Goal: Task Accomplishment & Management: Manage account settings

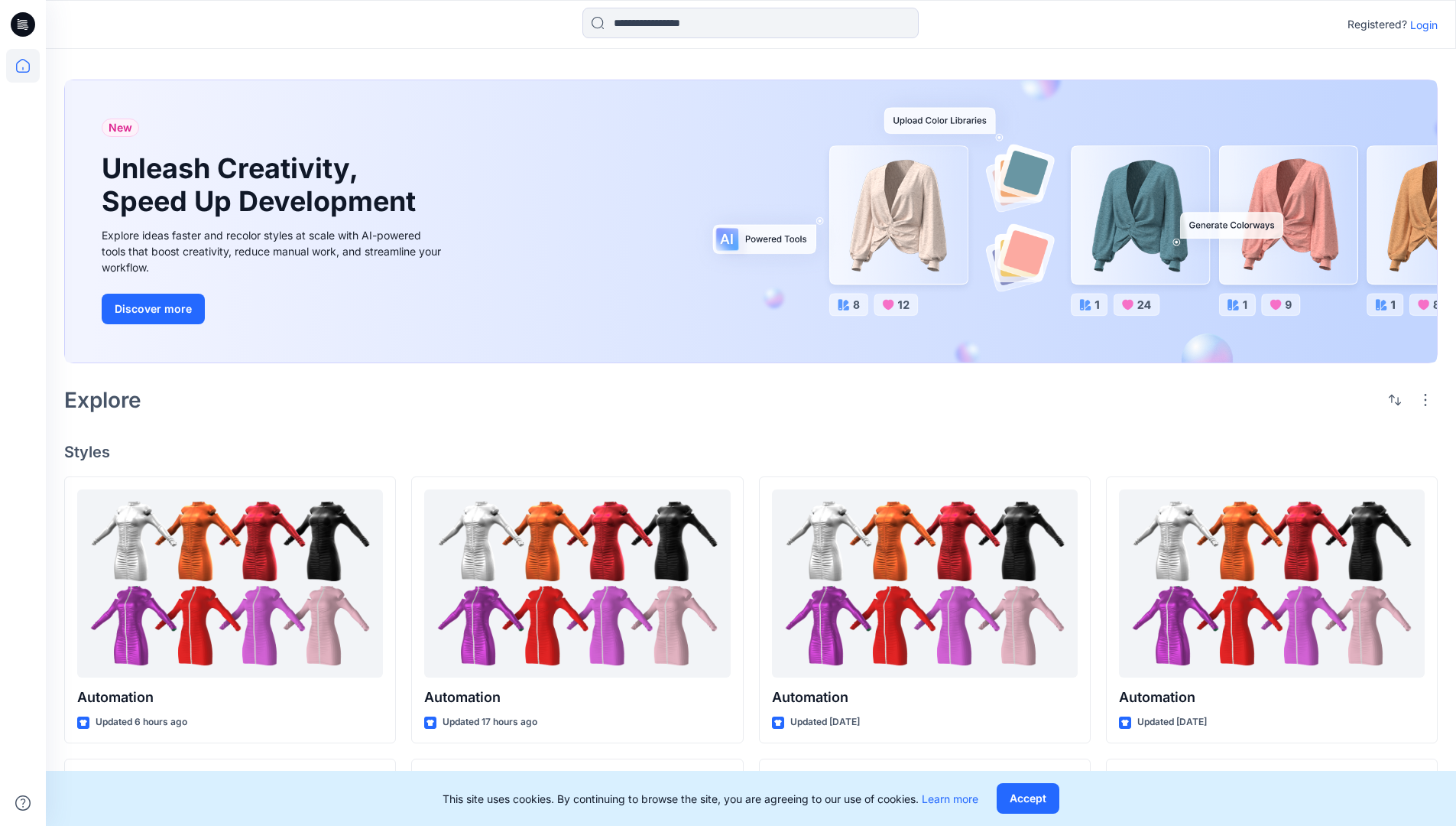
click at [1420, 25] on p "Login" at bounding box center [1424, 25] width 28 height 16
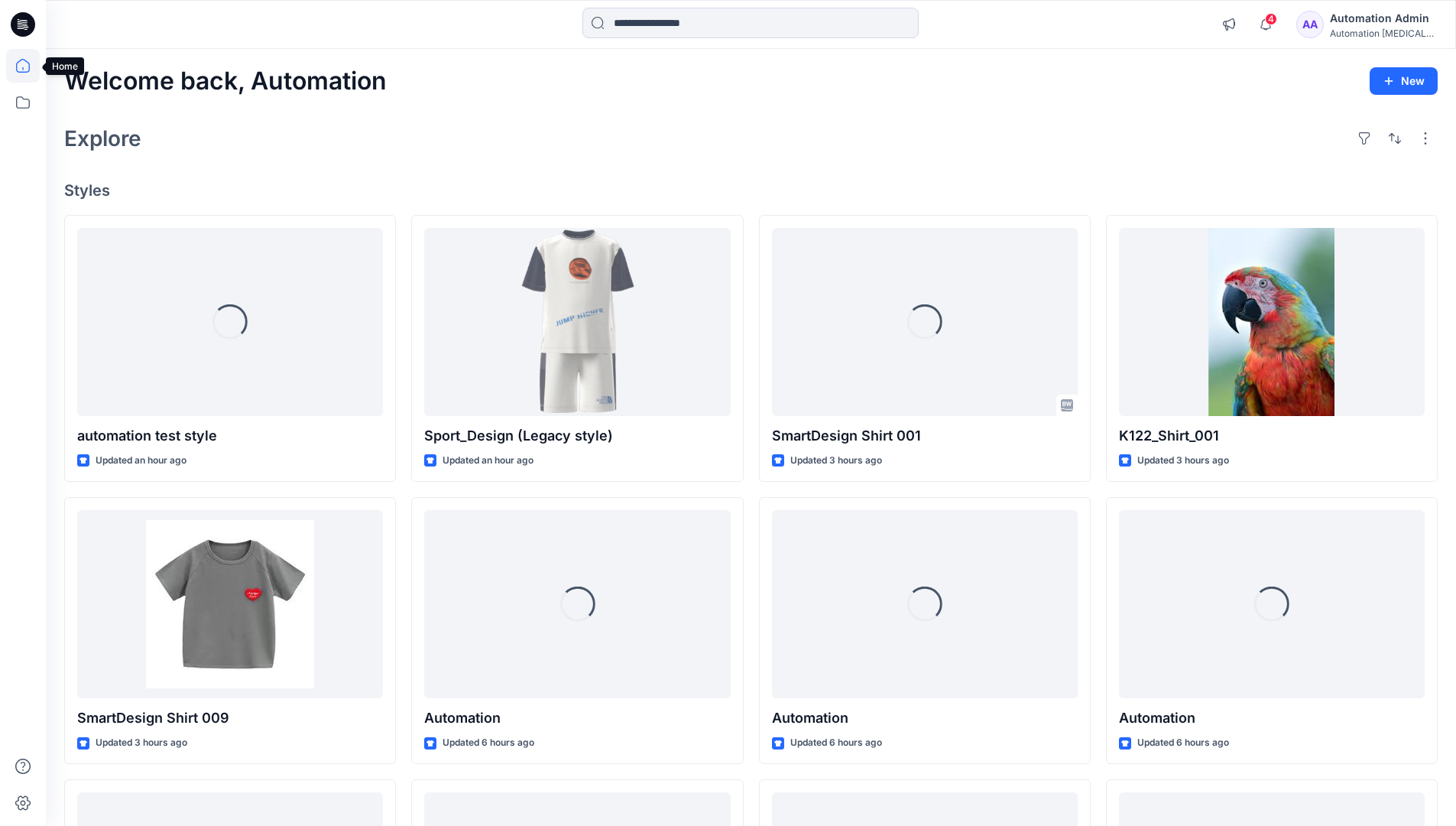
click at [29, 66] on icon at bounding box center [23, 66] width 13 height 13
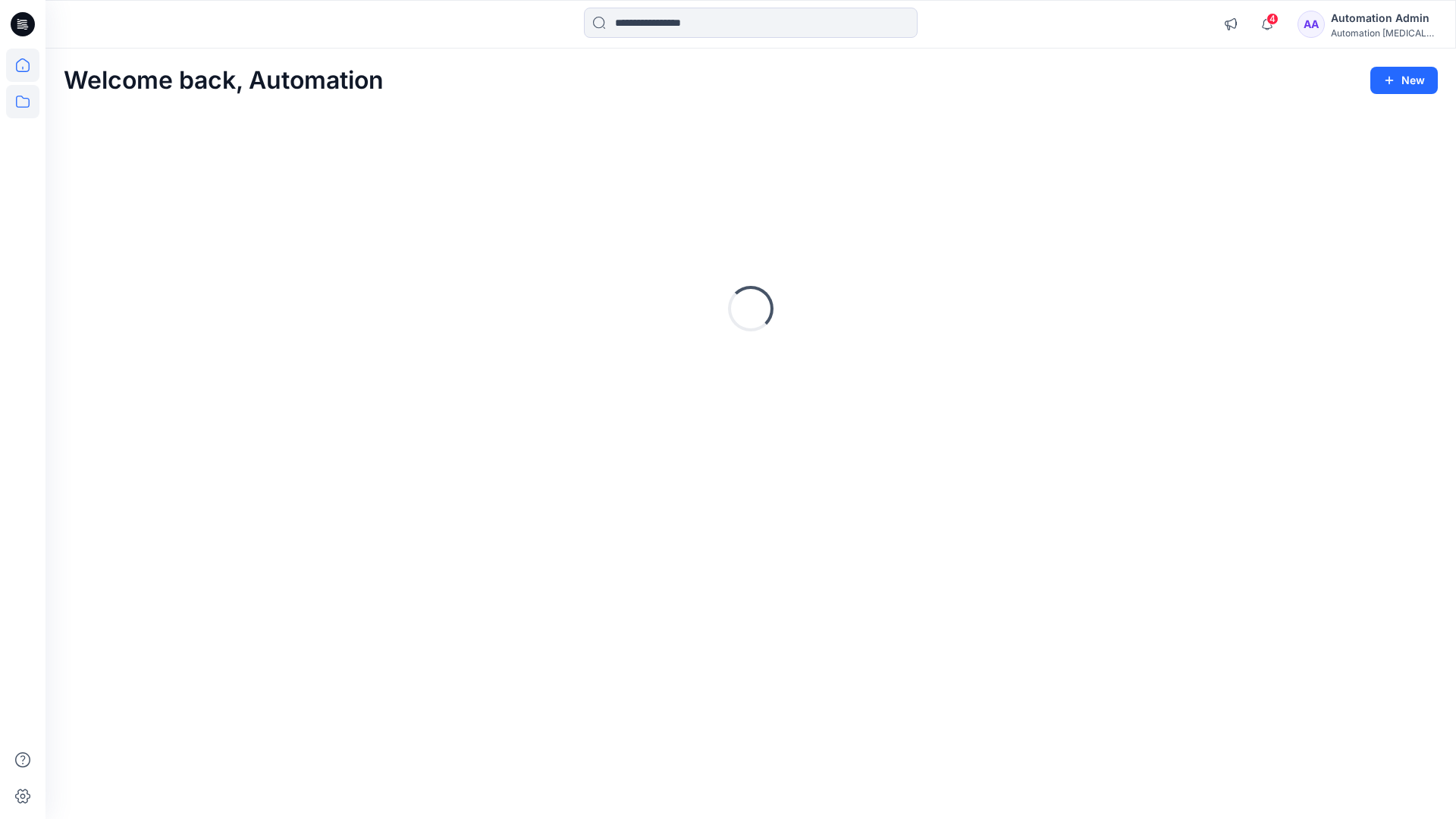
click at [20, 104] on icon at bounding box center [22, 101] width 33 height 33
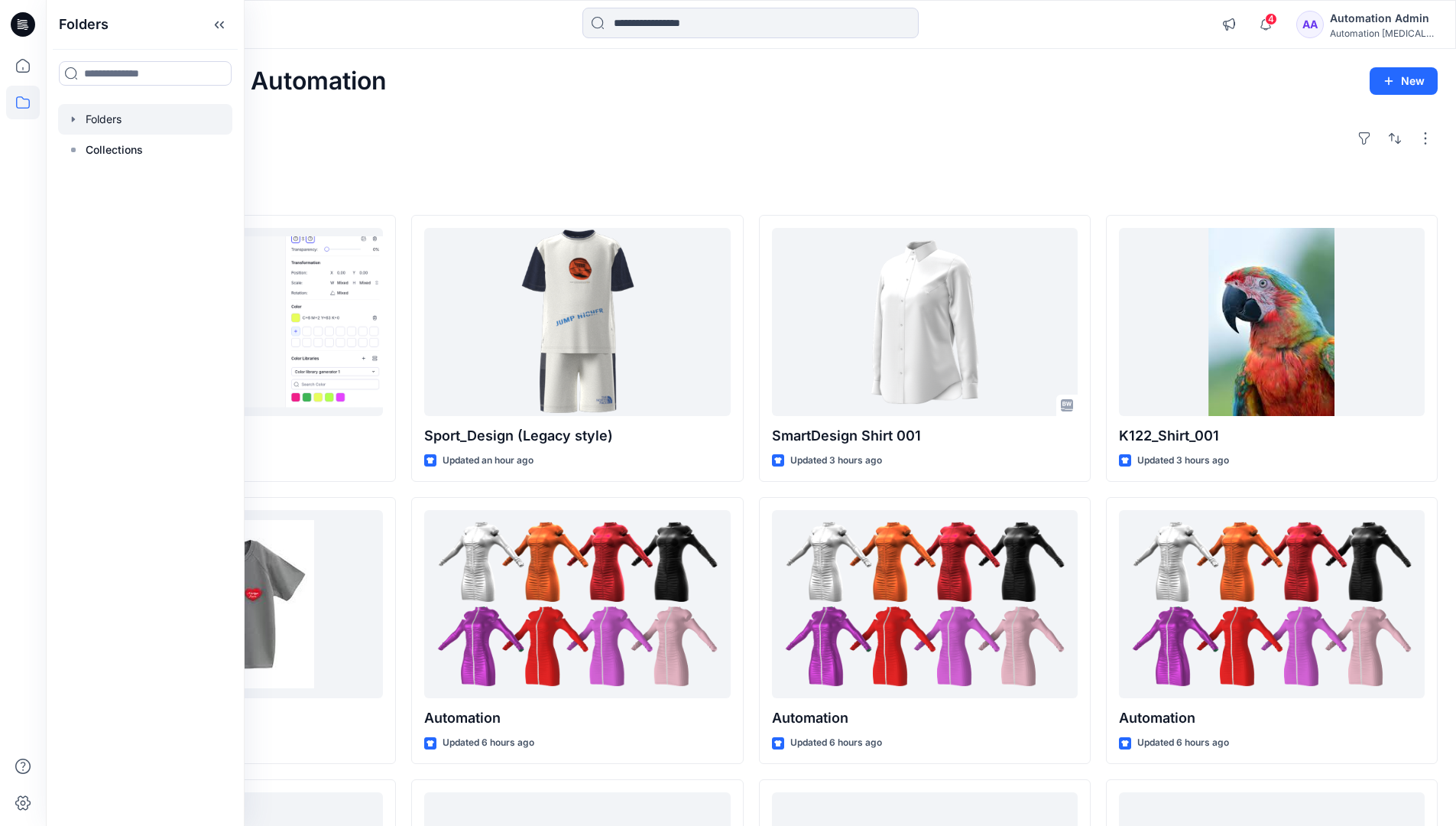
click at [140, 125] on div at bounding box center [145, 120] width 175 height 30
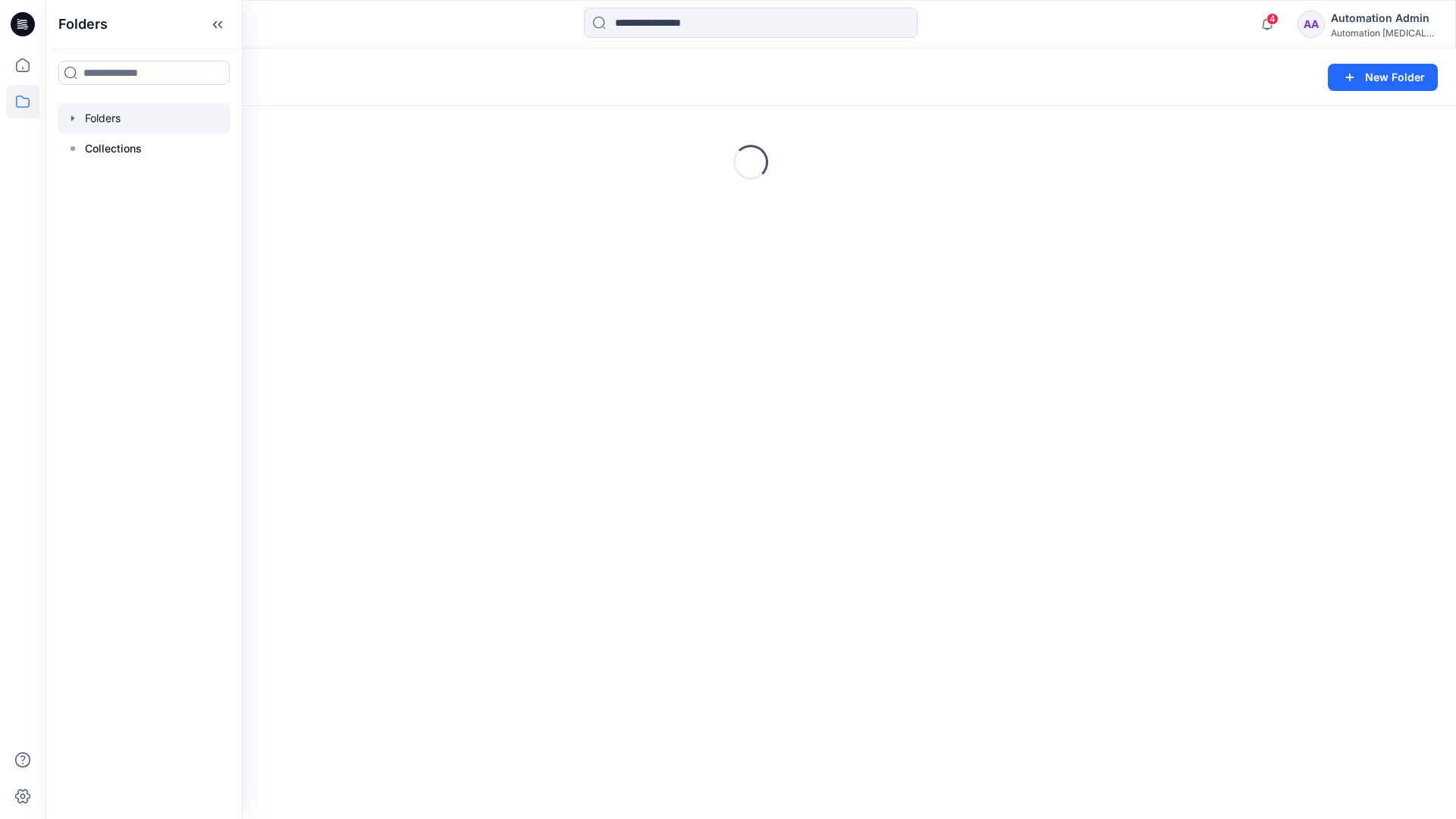
click at [686, 503] on div "Folders New Folder Loading..." at bounding box center [751, 434] width 1411 height 770
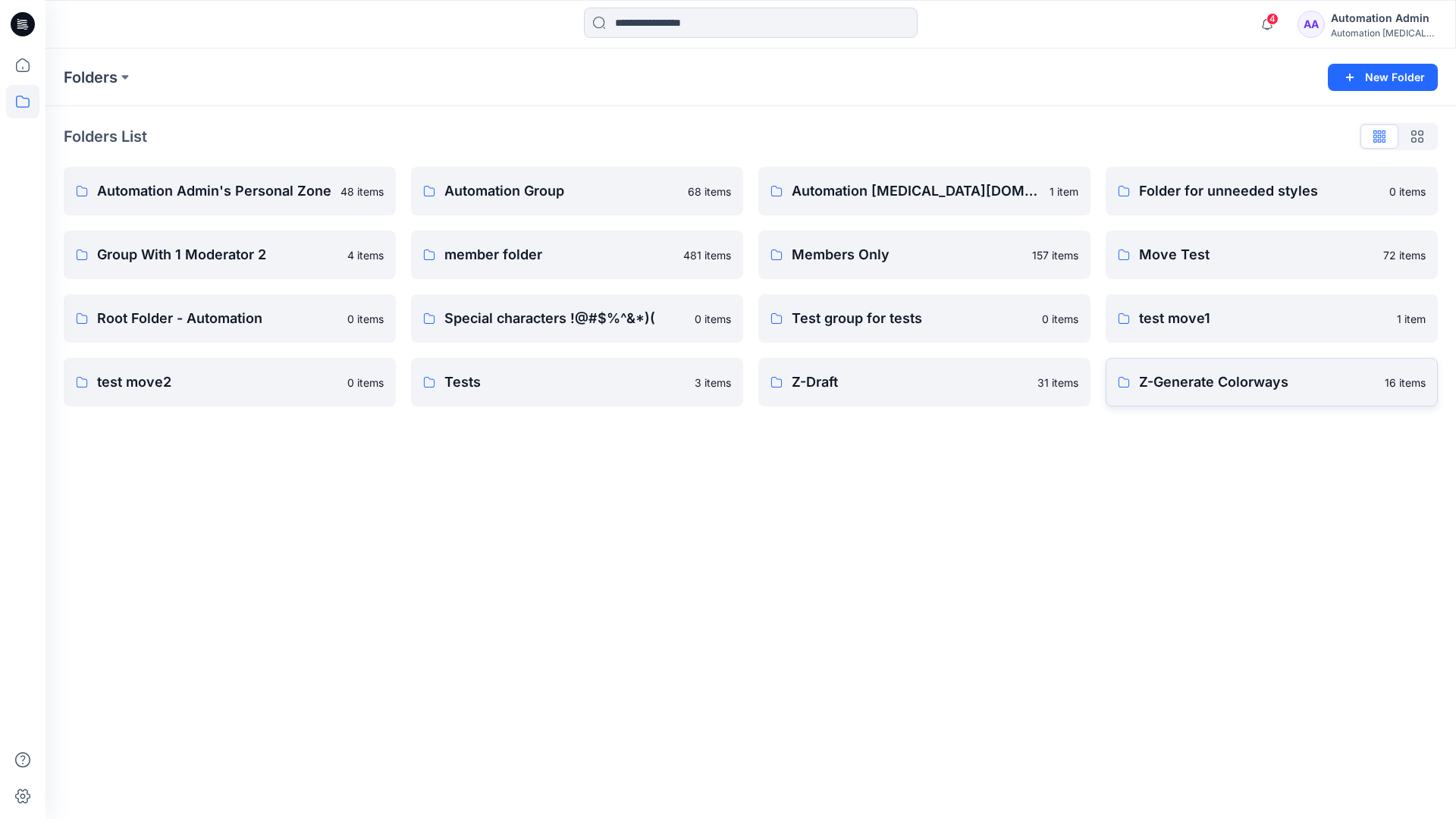
click at [1186, 388] on p "Z-Generate Colorways" at bounding box center [1256, 382] width 236 height 22
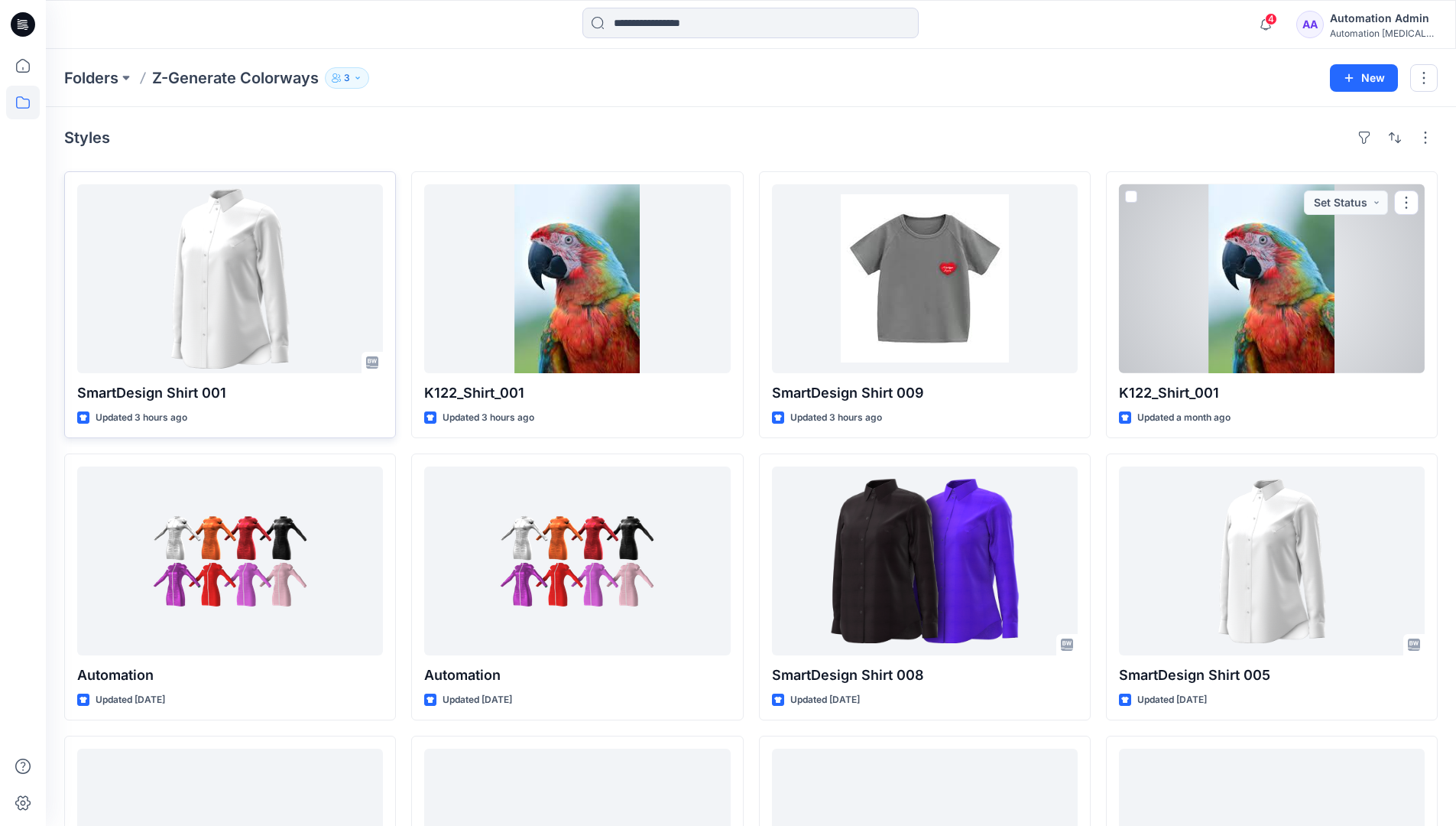
click at [298, 271] on div at bounding box center [230, 278] width 306 height 189
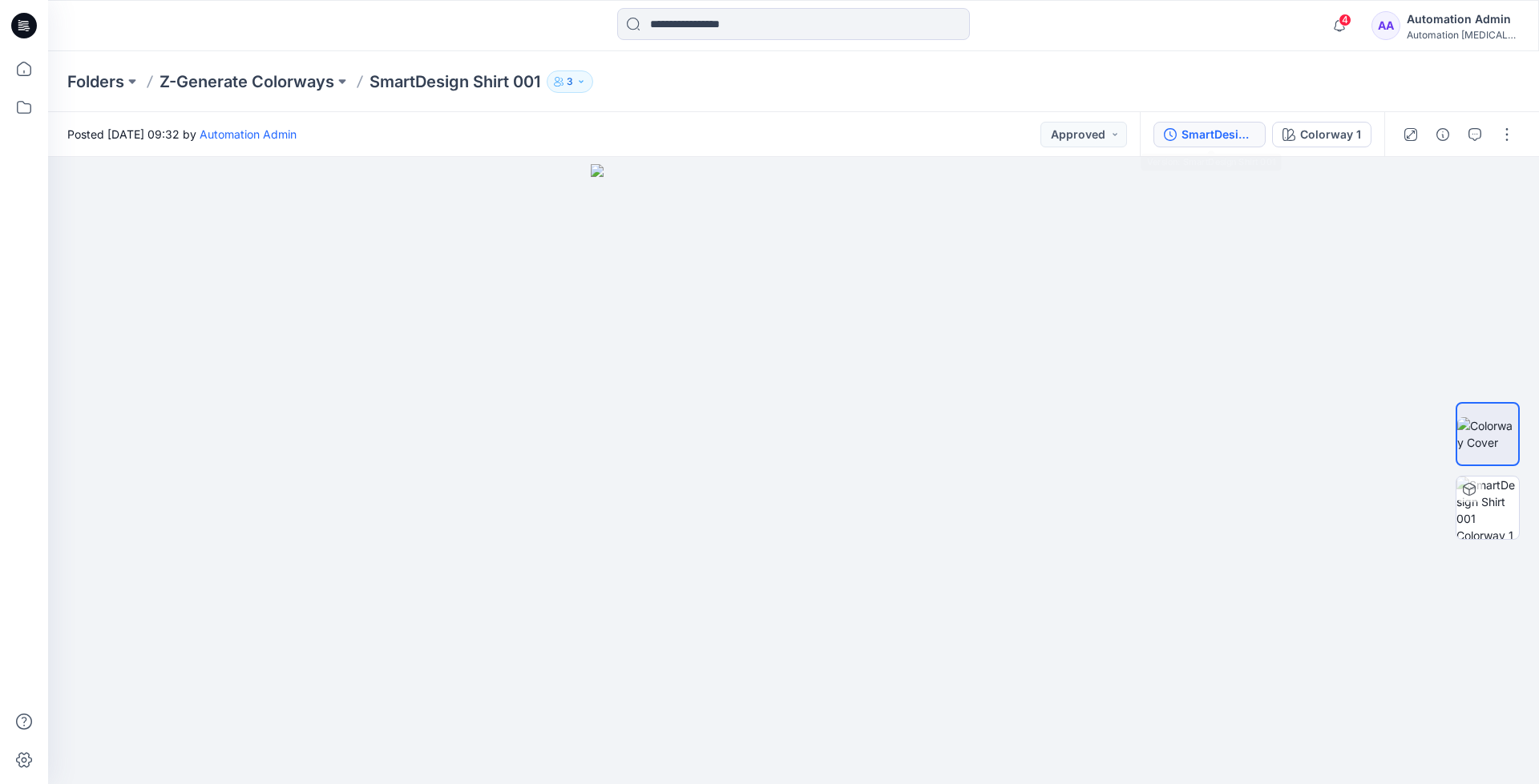
click at [1209, 133] on div "SmartDesign Shirt 001" at bounding box center [1218, 134] width 74 height 18
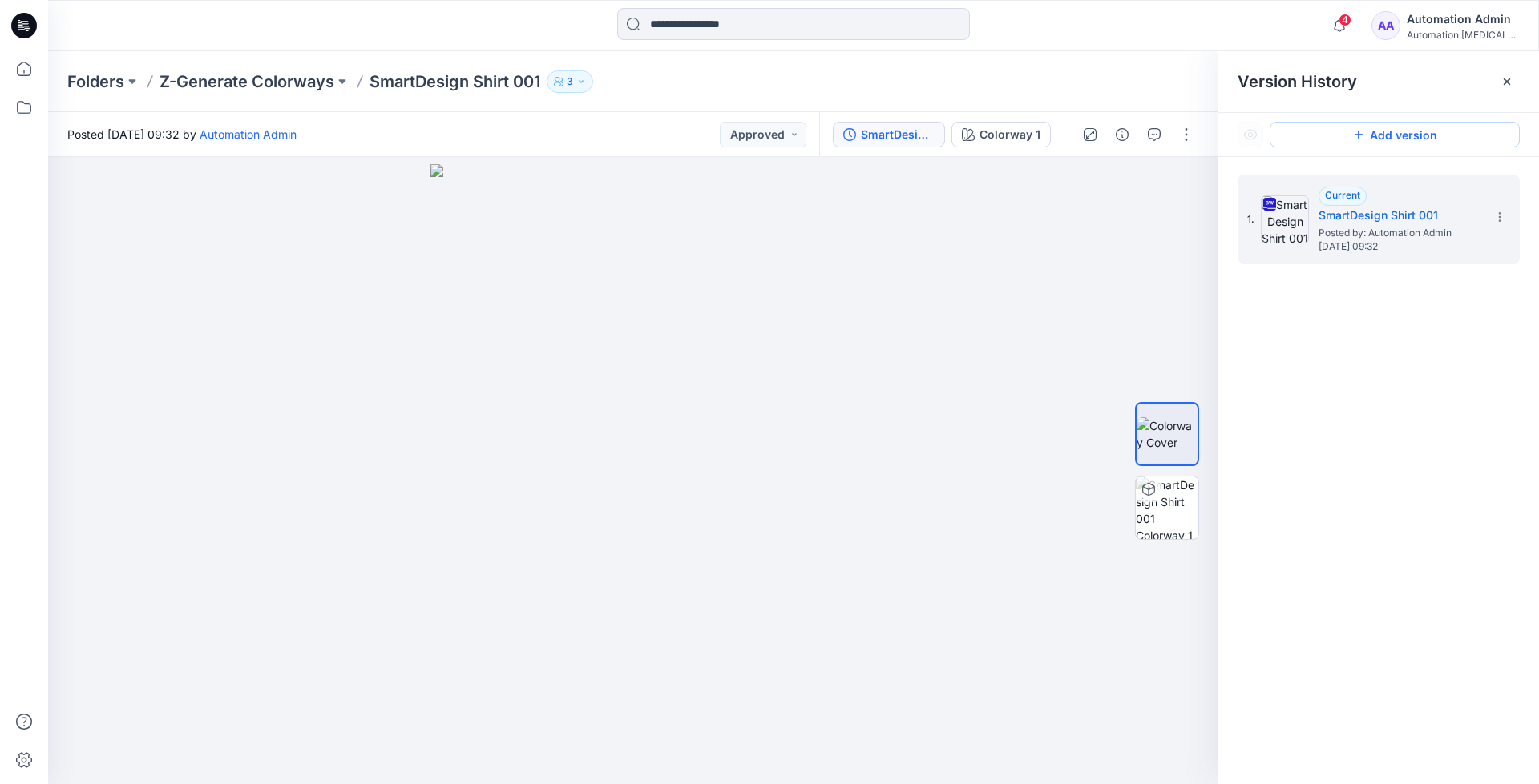
click at [1371, 142] on button "Add version" at bounding box center [1394, 134] width 250 height 26
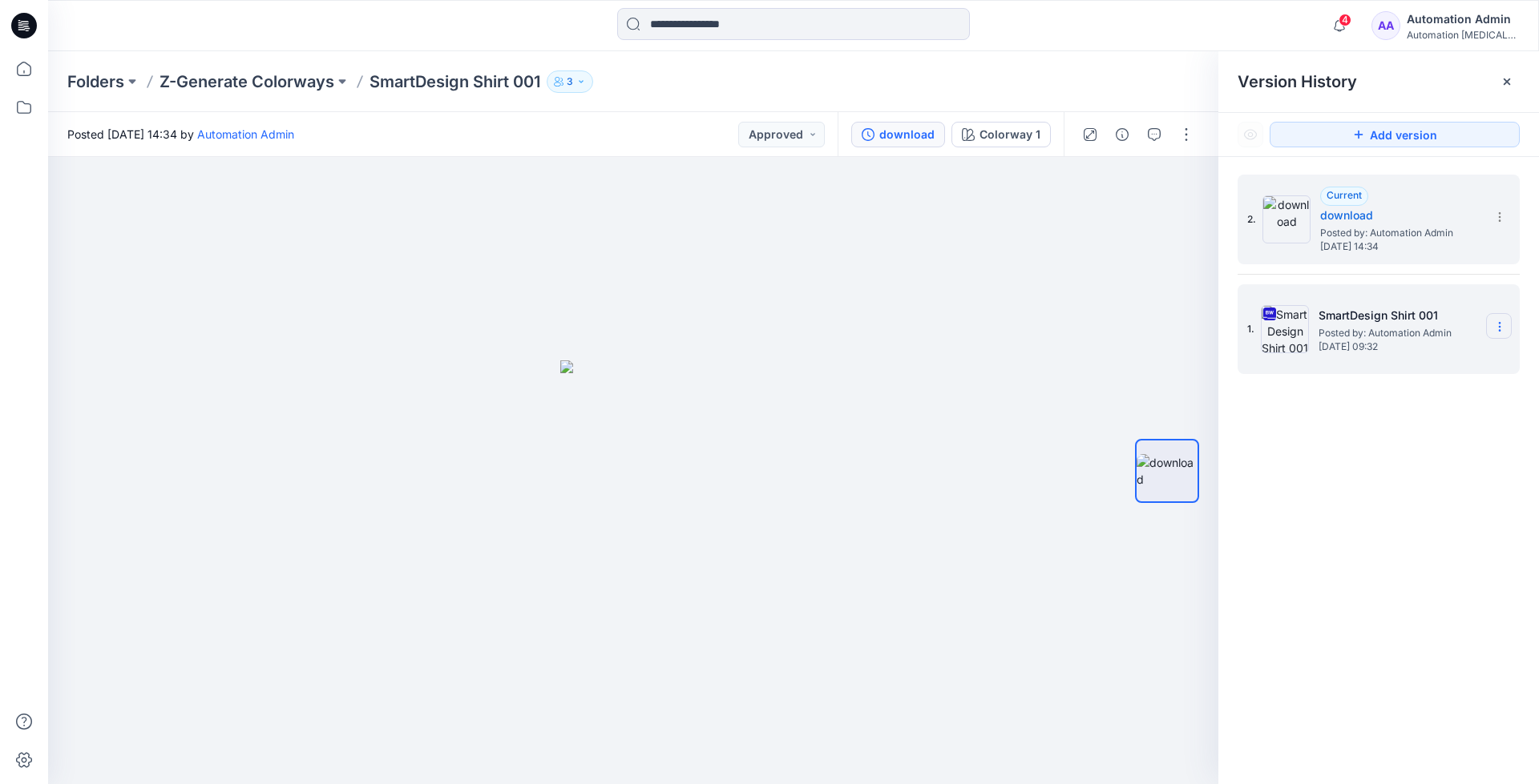
click at [1495, 325] on icon at bounding box center [1499, 326] width 13 height 13
click at [1422, 386] on span "Restore Version" at bounding box center [1393, 389] width 82 height 19
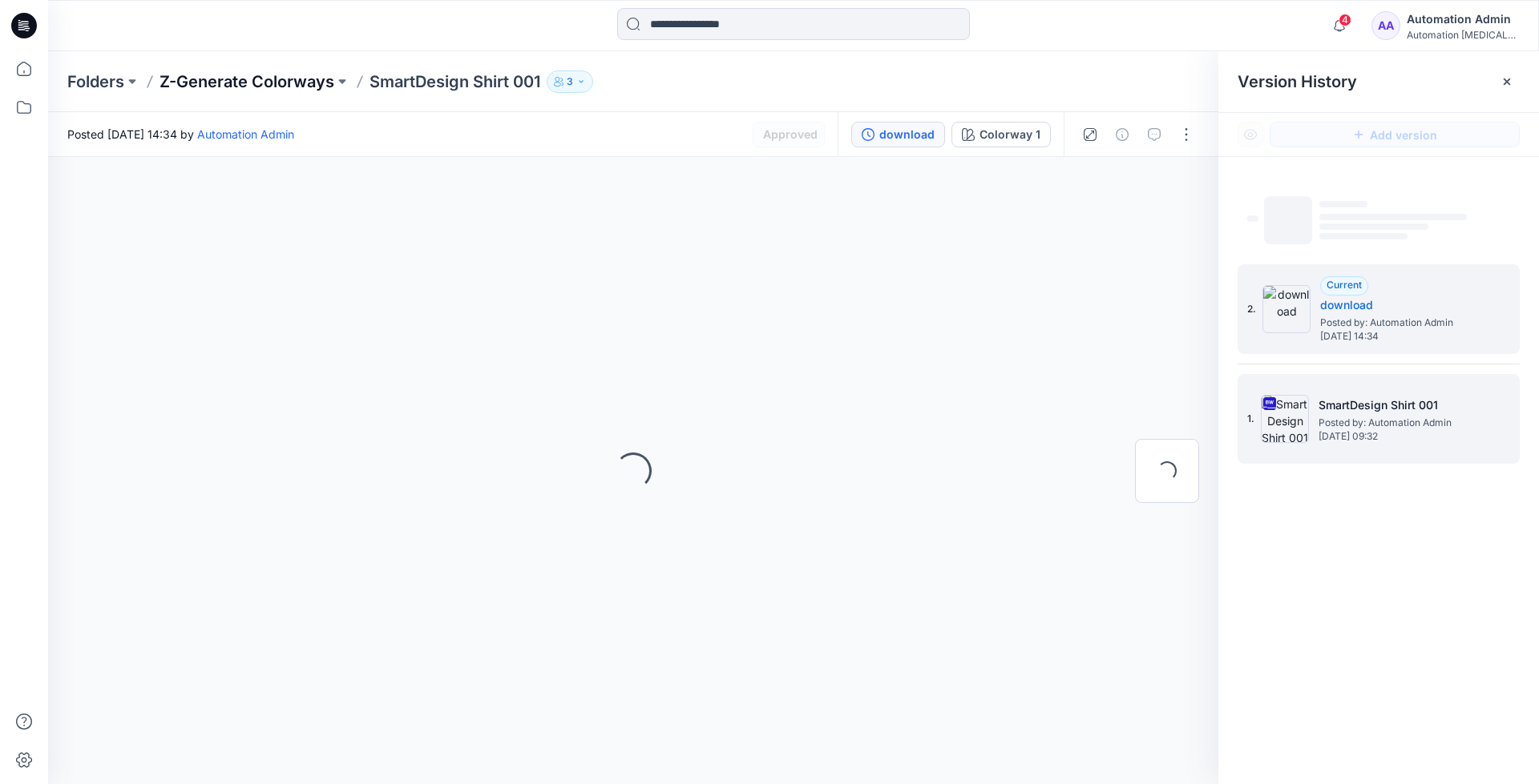
click at [286, 82] on p "Z-Generate Colorways" at bounding box center [247, 82] width 175 height 23
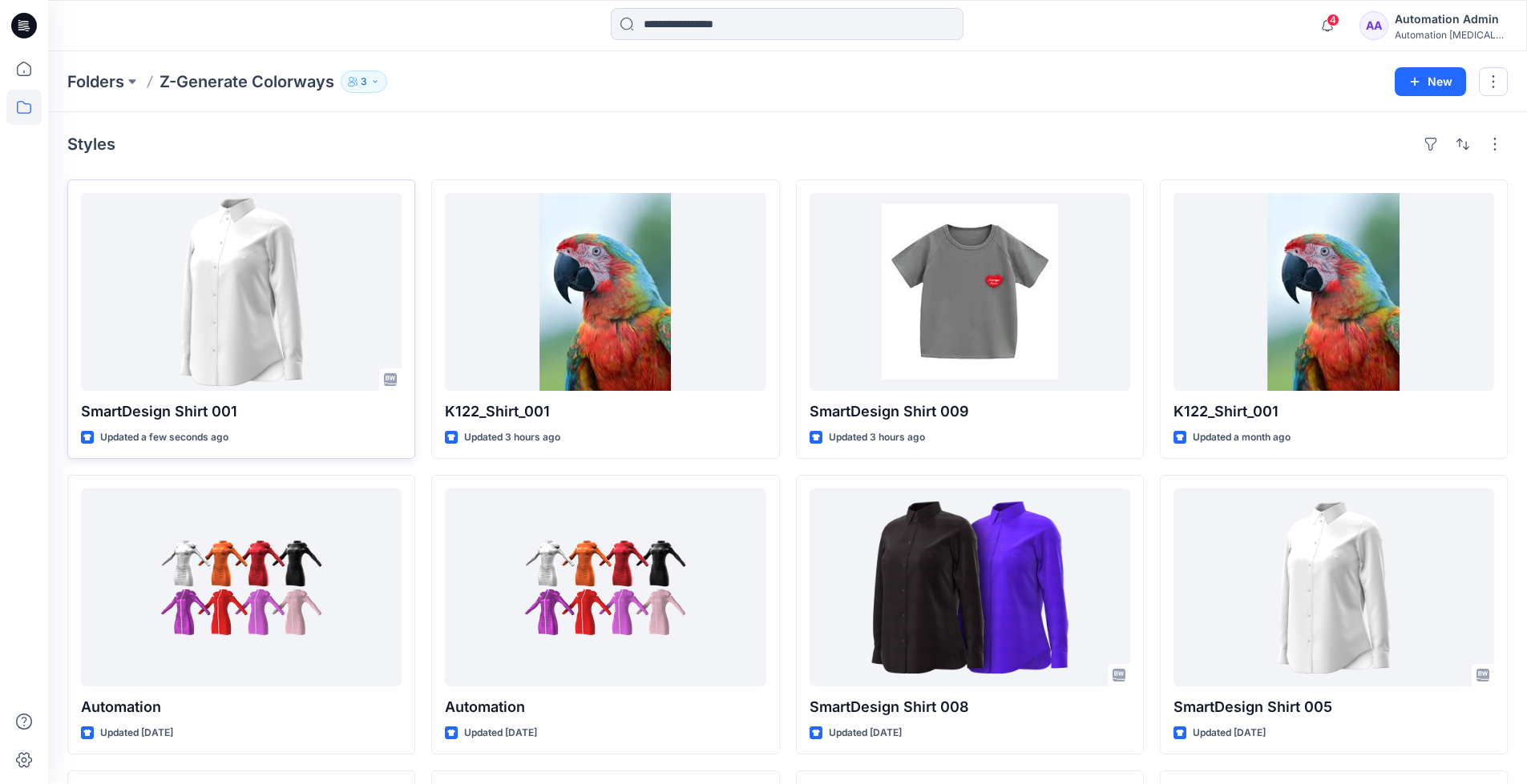
click at [386, 380] on icon at bounding box center [390, 379] width 13 height 13
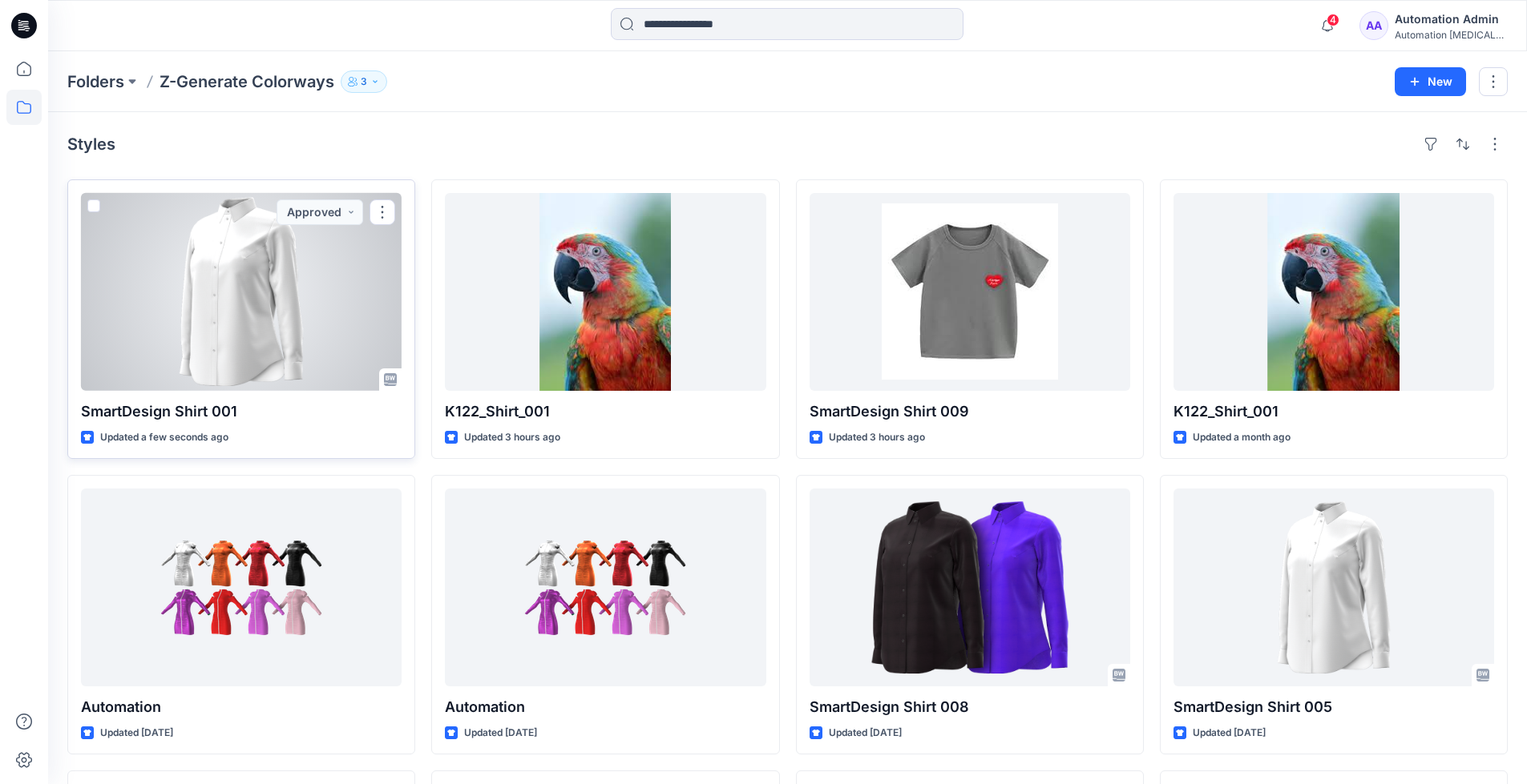
click at [286, 300] on div at bounding box center [241, 292] width 321 height 198
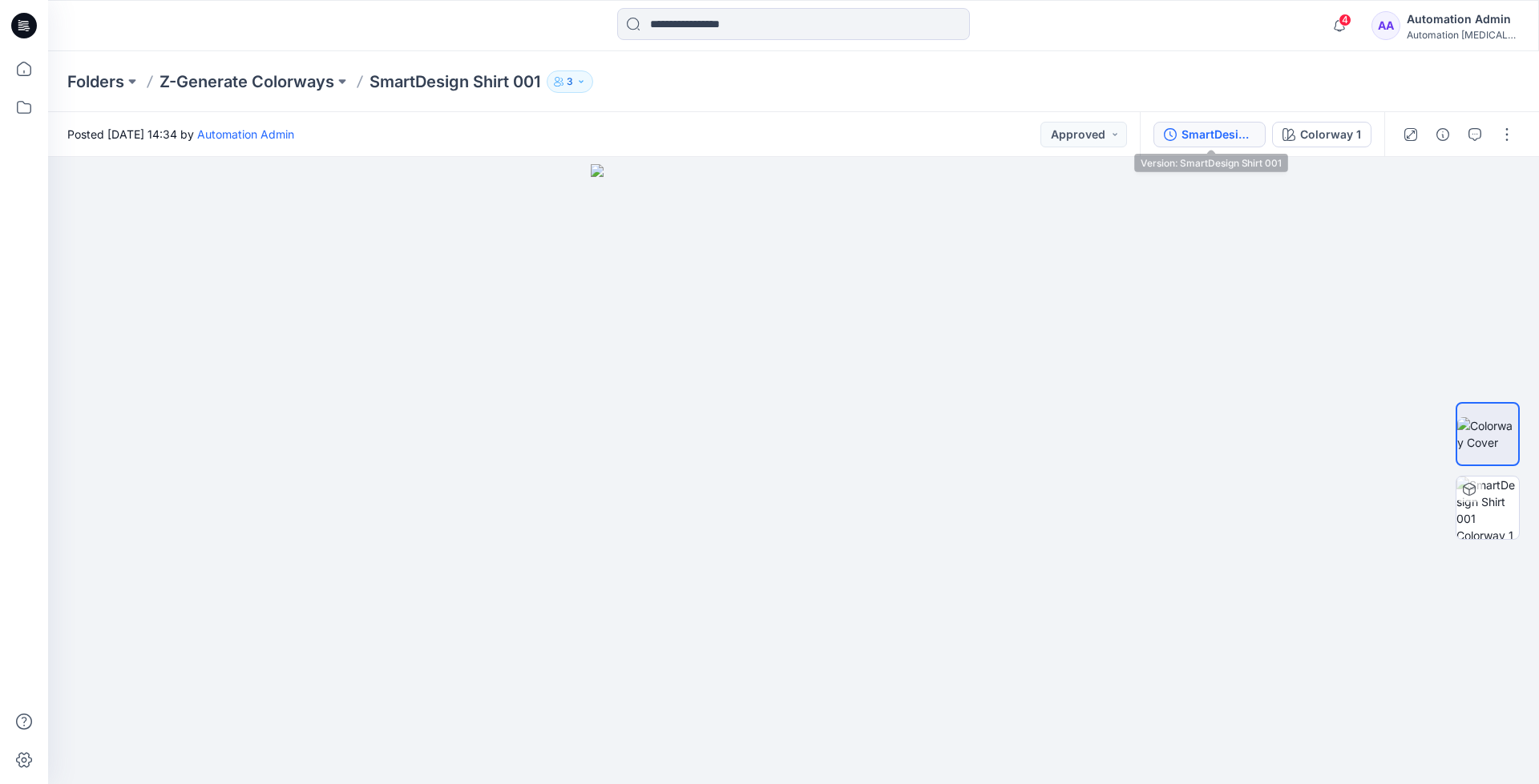
click at [1200, 133] on div "SmartDesign Shirt 001" at bounding box center [1218, 134] width 74 height 18
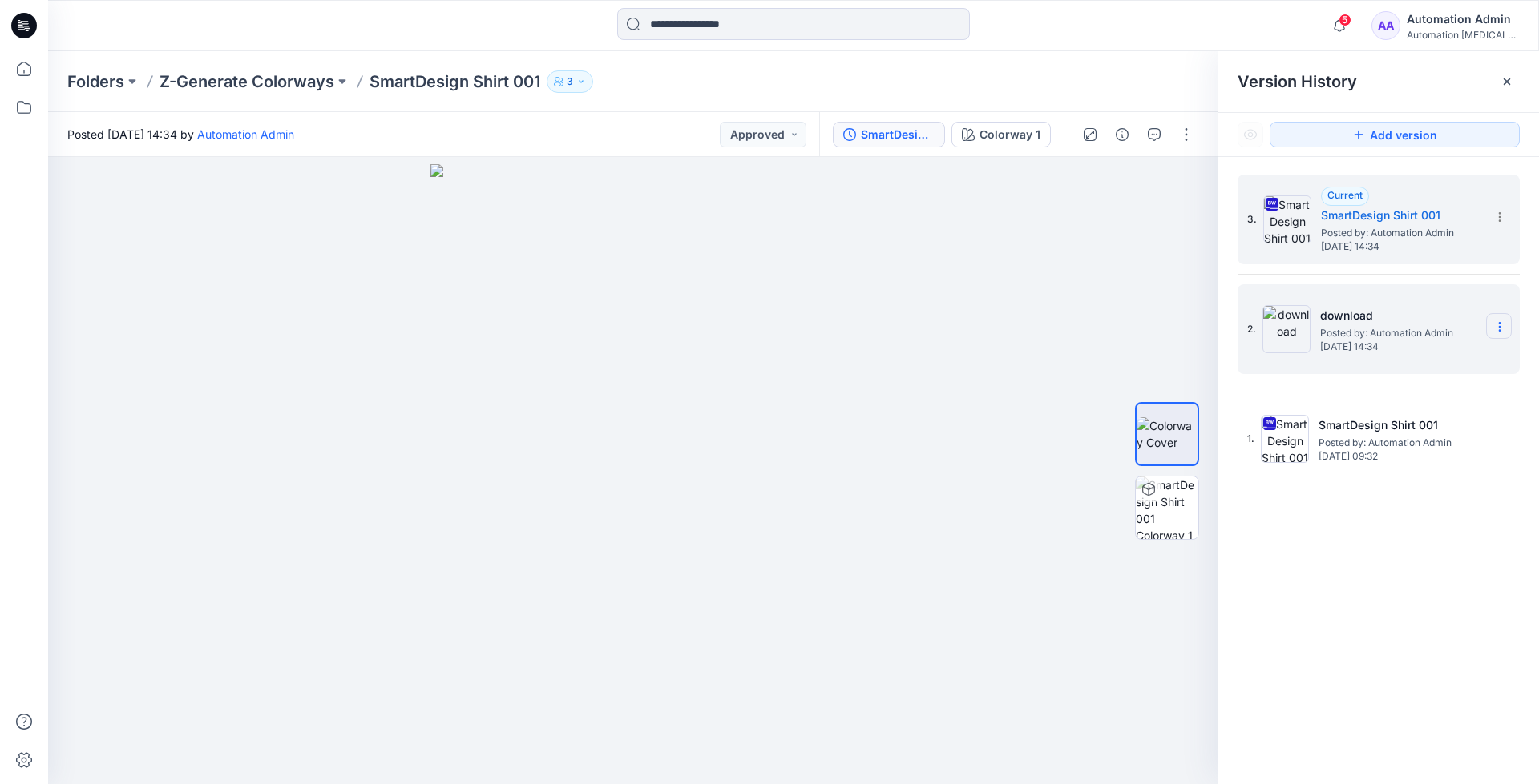
click at [1503, 333] on icon at bounding box center [1499, 326] width 13 height 13
click at [1418, 462] on span "Delete Version" at bounding box center [1390, 461] width 76 height 19
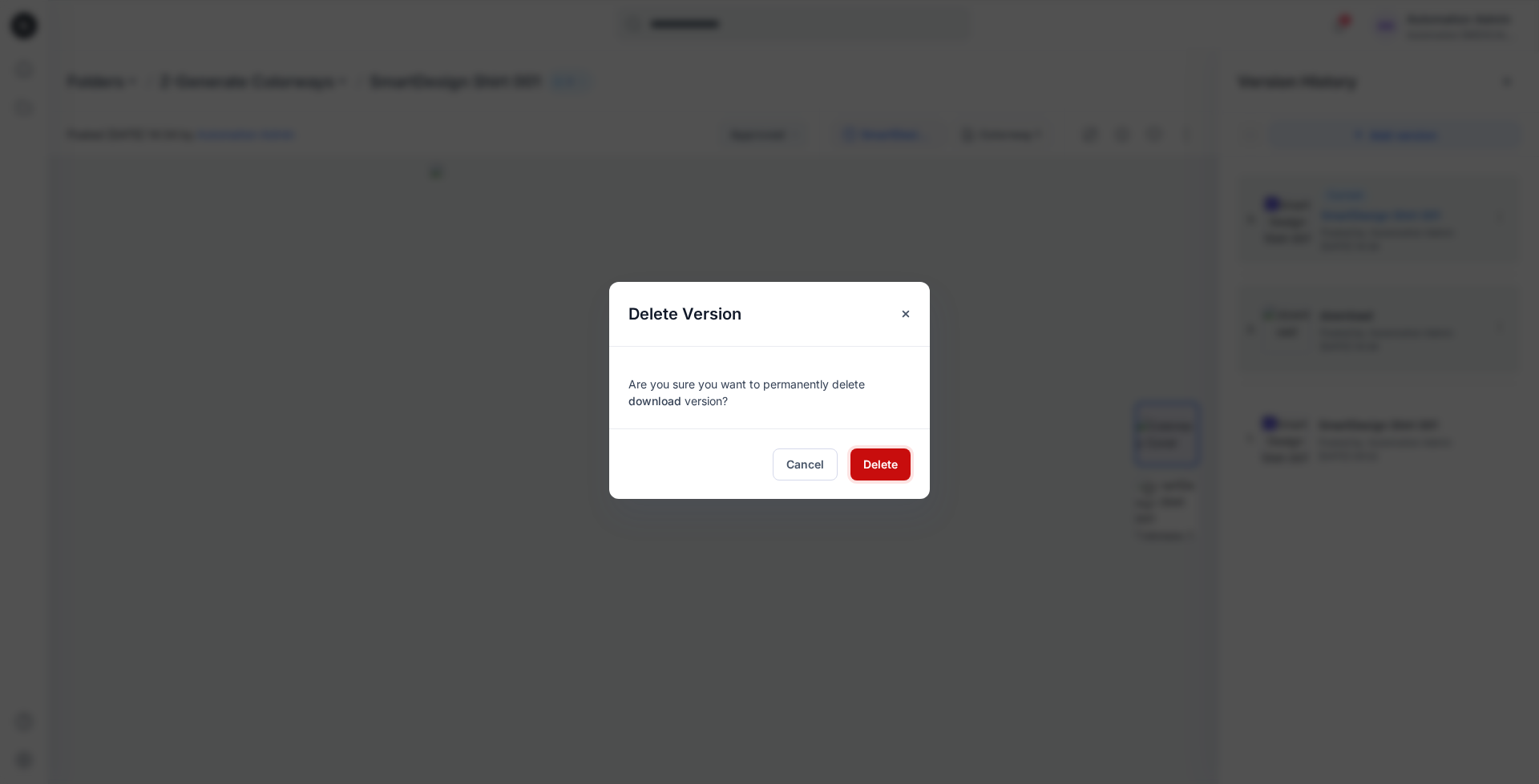
click at [888, 461] on span "Delete" at bounding box center [880, 464] width 35 height 17
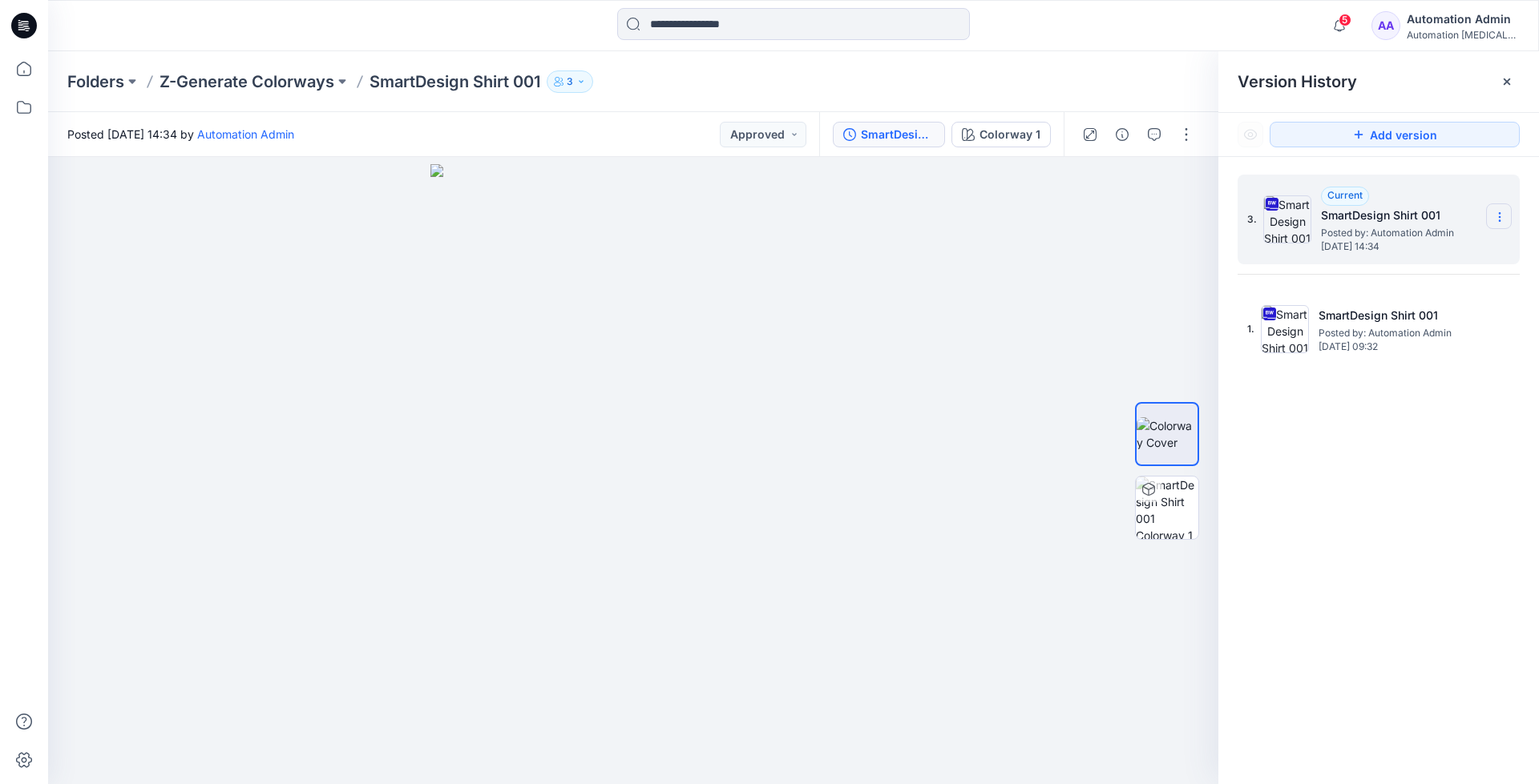
click at [1500, 220] on icon at bounding box center [1499, 217] width 13 height 13
click at [1429, 348] on div "Delete Version" at bounding box center [1414, 351] width 186 height 32
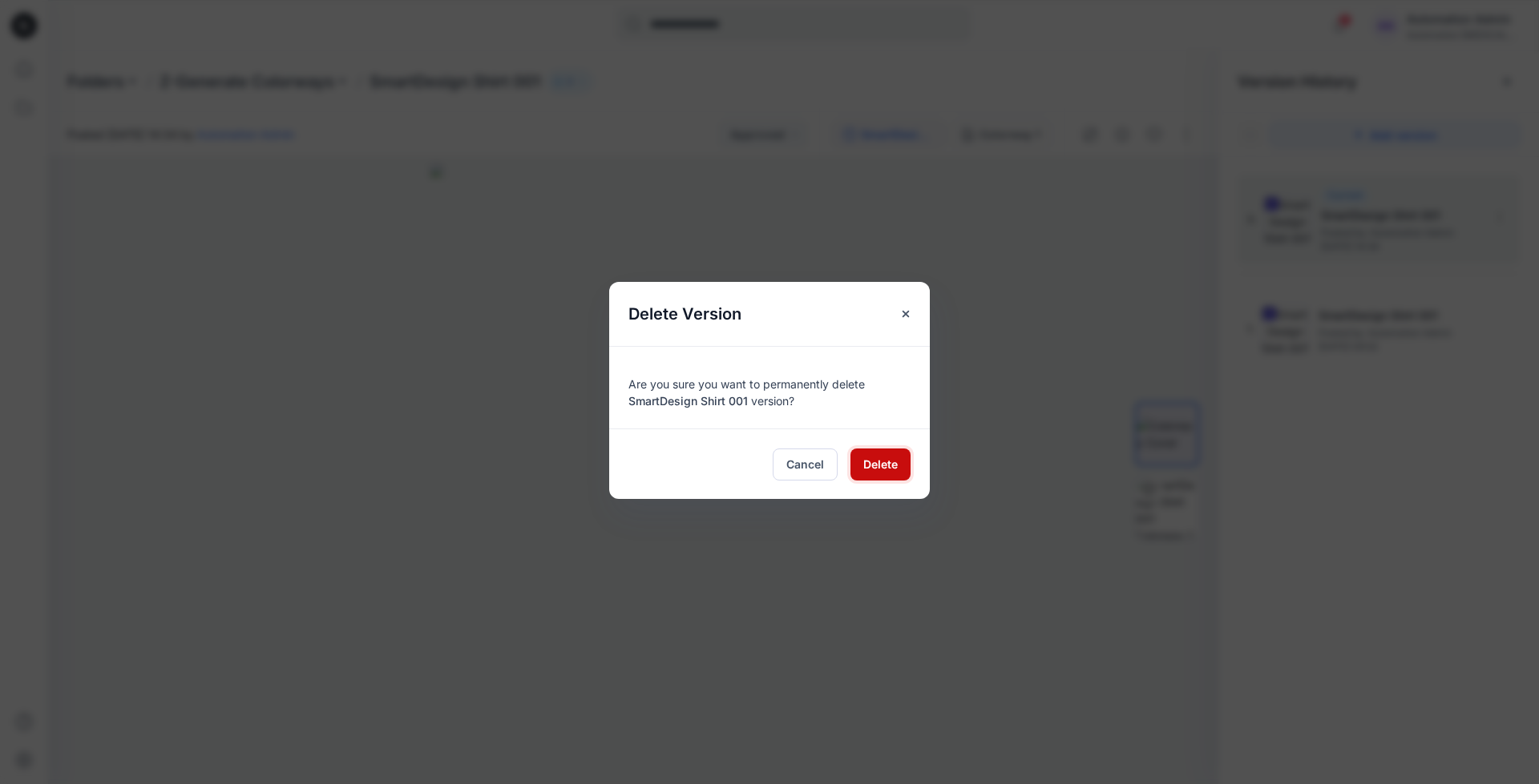
click at [889, 460] on span "Delete" at bounding box center [880, 464] width 35 height 17
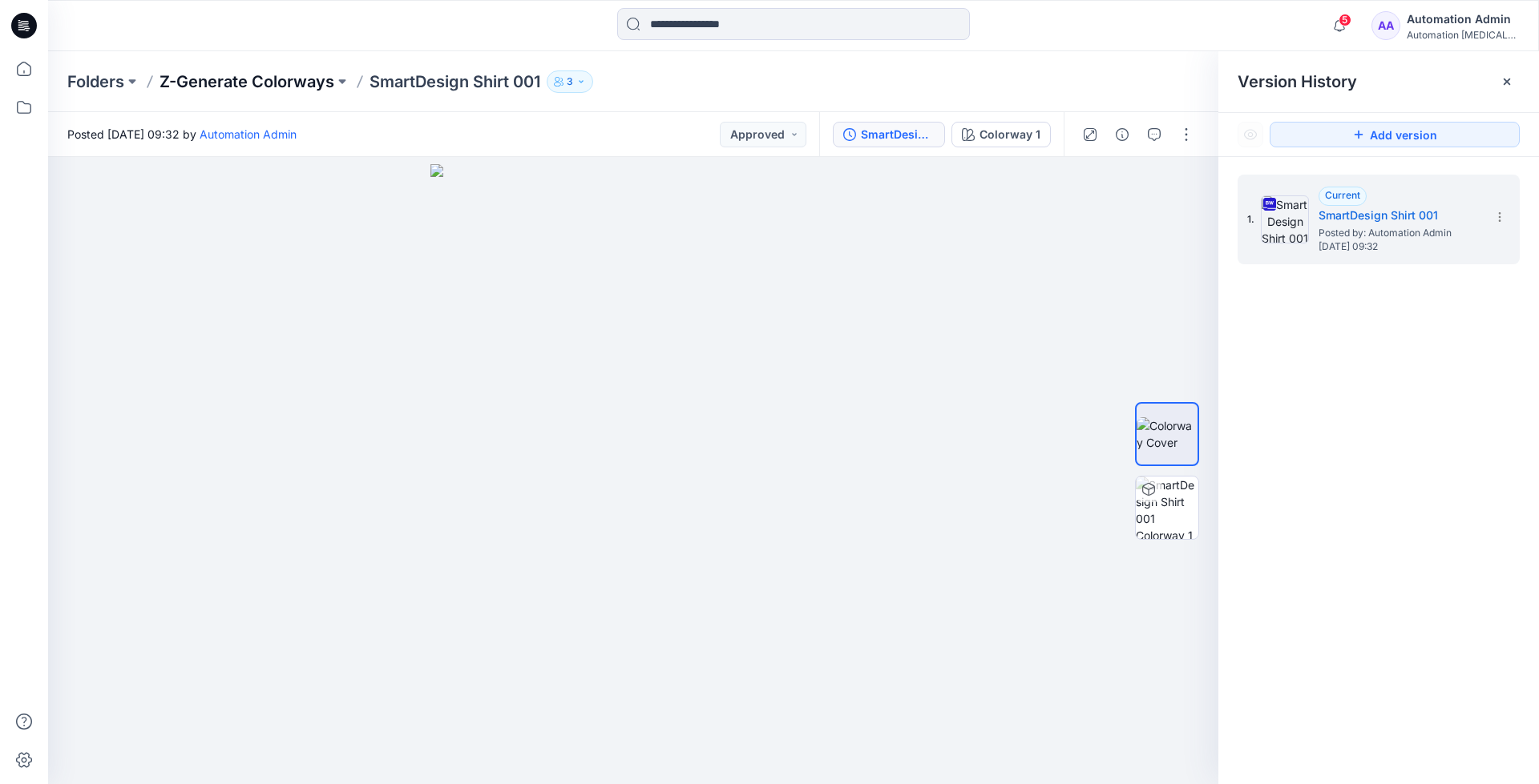
click at [264, 81] on p "Z-Generate Colorways" at bounding box center [247, 82] width 175 height 23
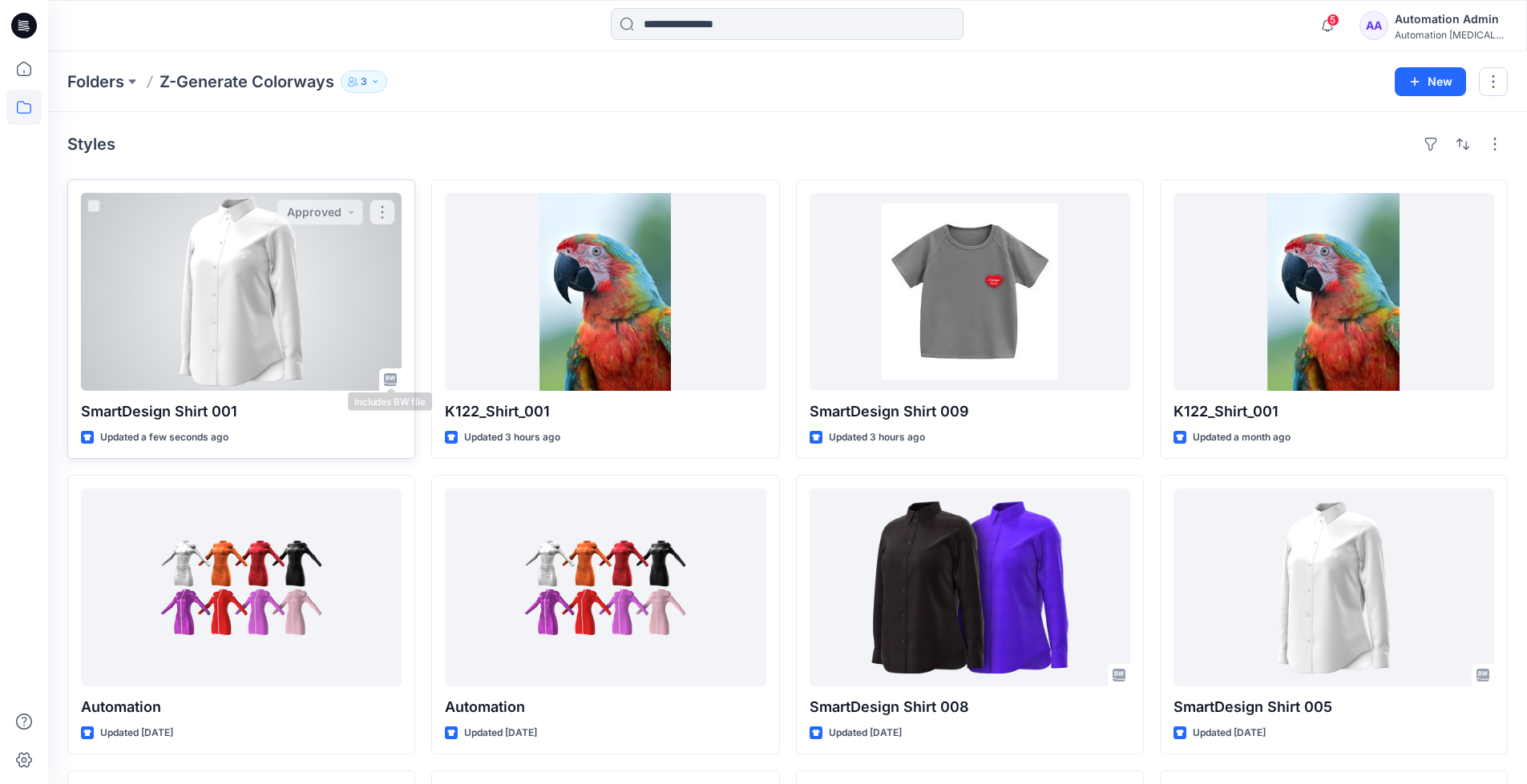
click at [392, 383] on icon at bounding box center [390, 379] width 13 height 13
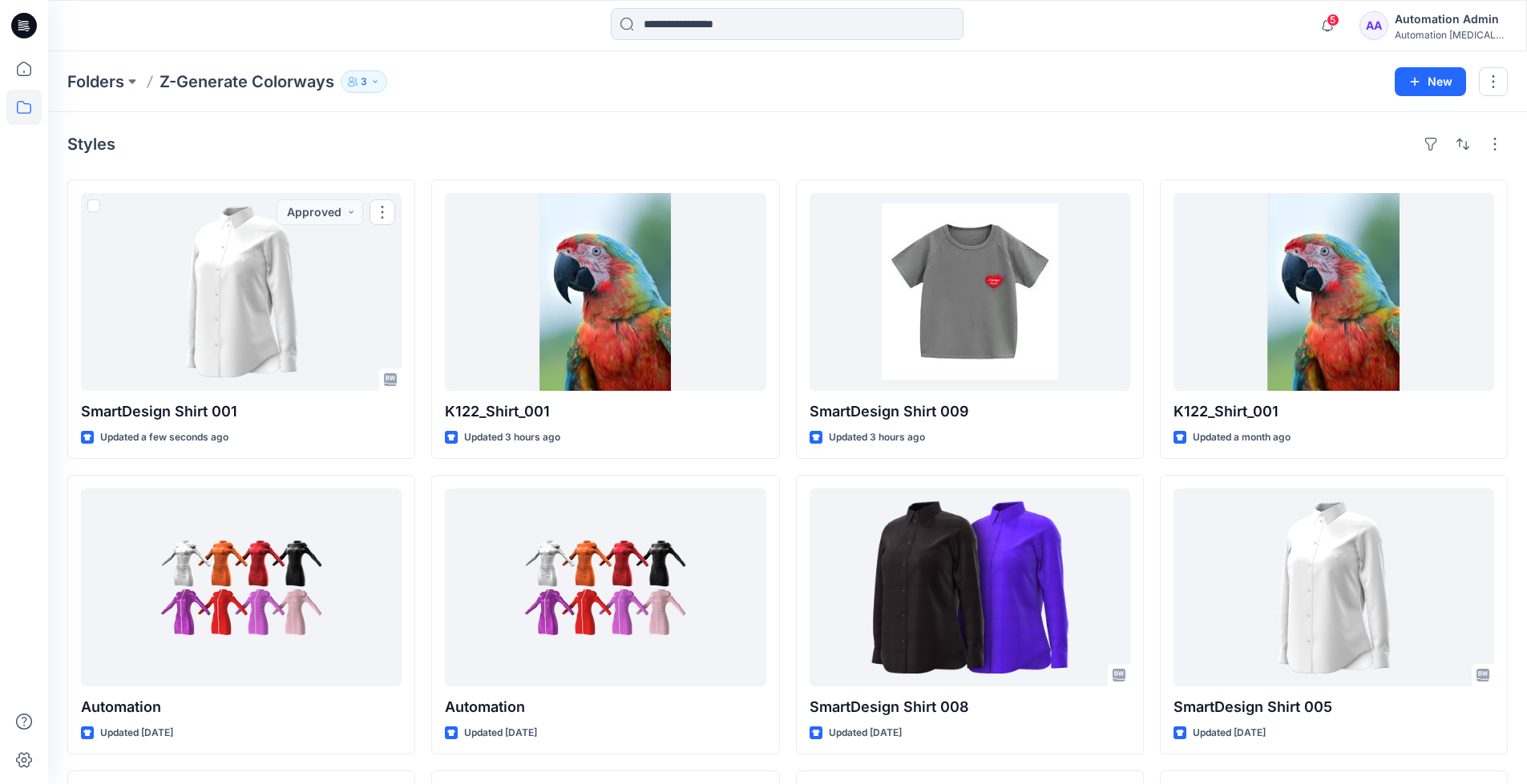
click at [1431, 38] on div "Automation testim..." at bounding box center [1450, 35] width 112 height 12
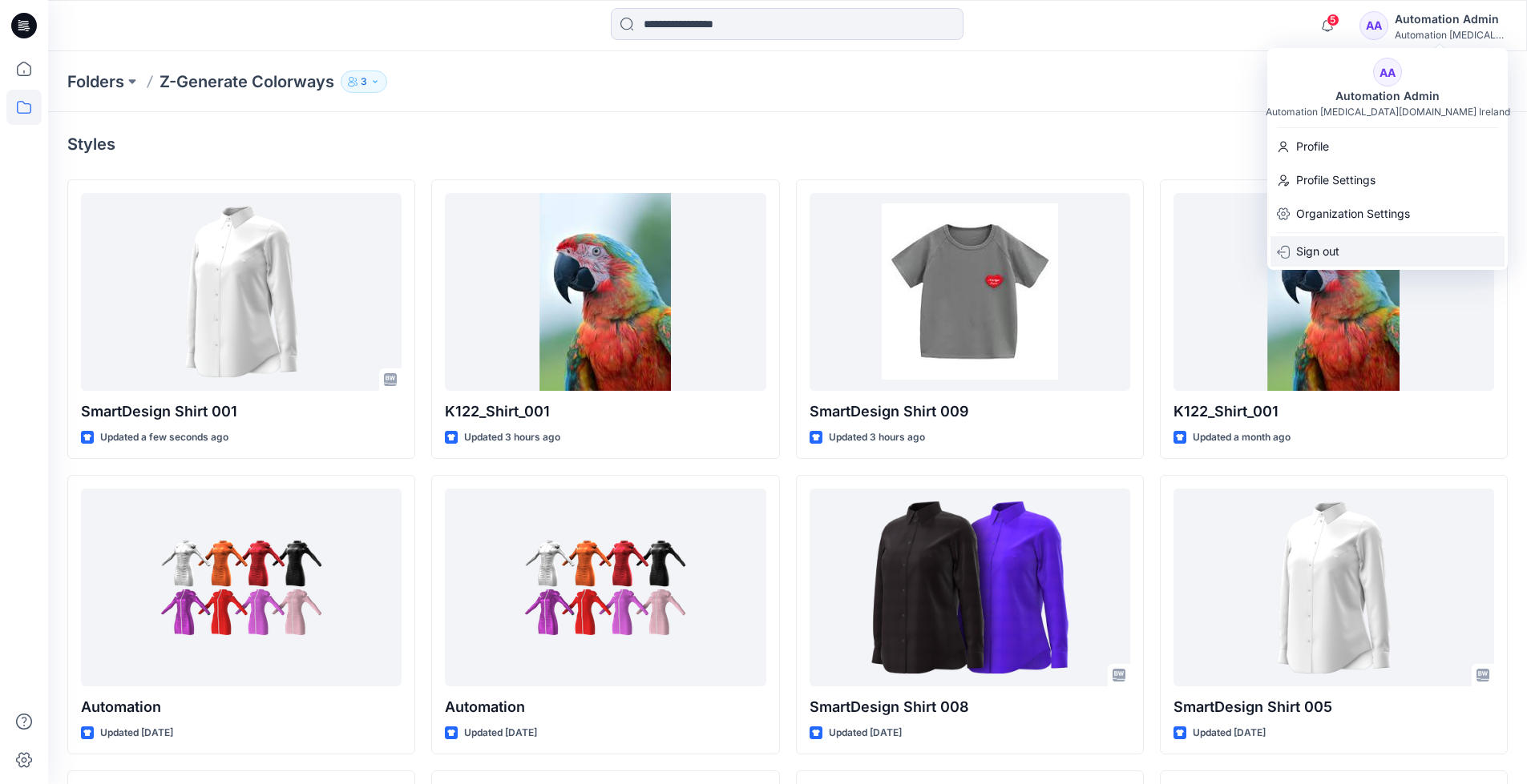
click at [1385, 249] on div "Sign out" at bounding box center [1387, 252] width 234 height 31
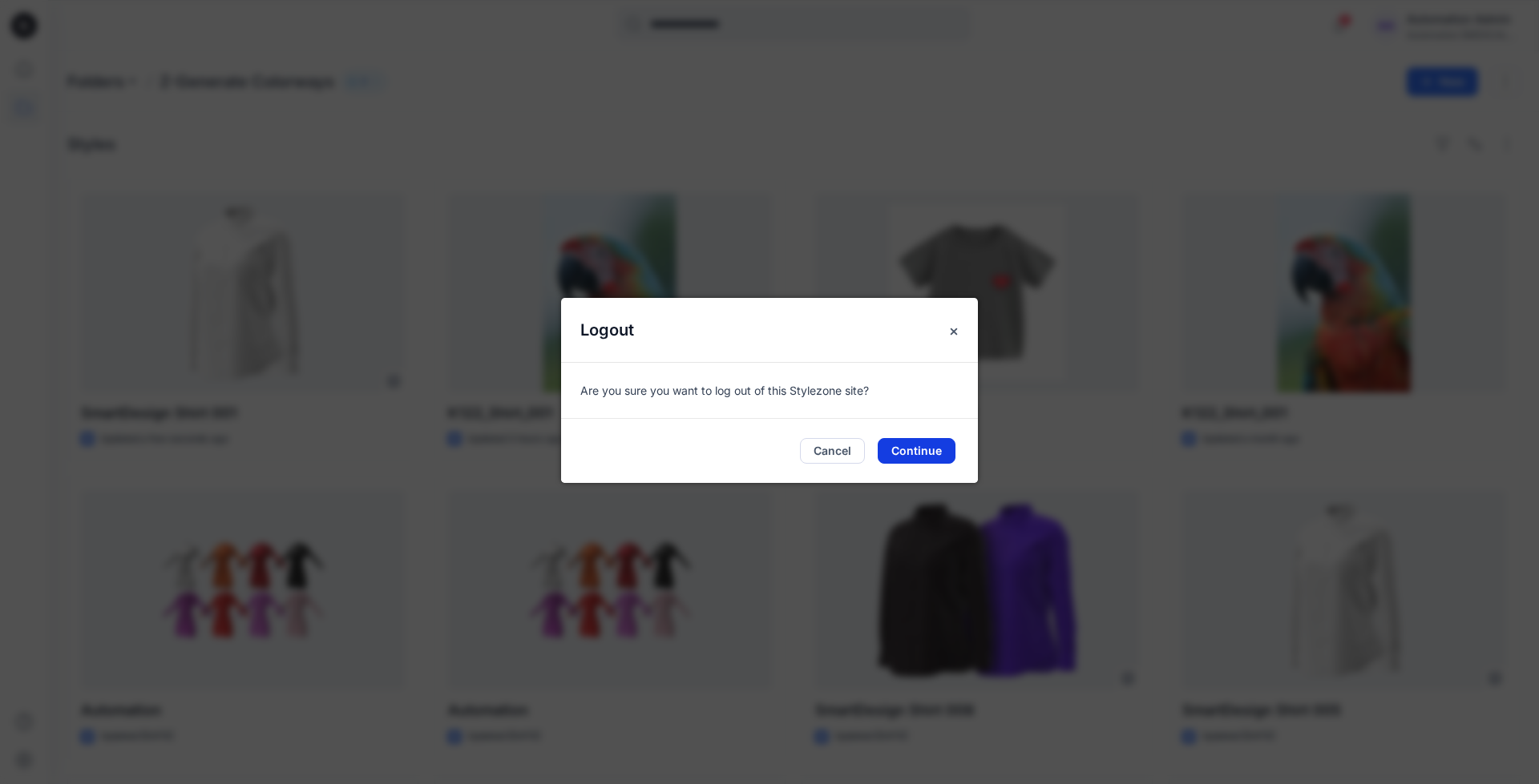
click at [933, 450] on button "Continue" at bounding box center [917, 451] width 78 height 26
